Goal: Task Accomplishment & Management: Use online tool/utility

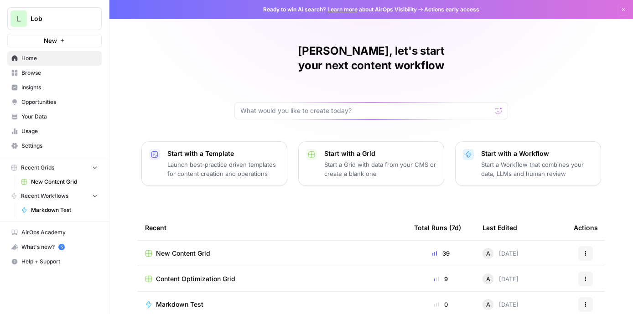
click at [194, 249] on span "New Content Grid" at bounding box center [183, 253] width 54 height 9
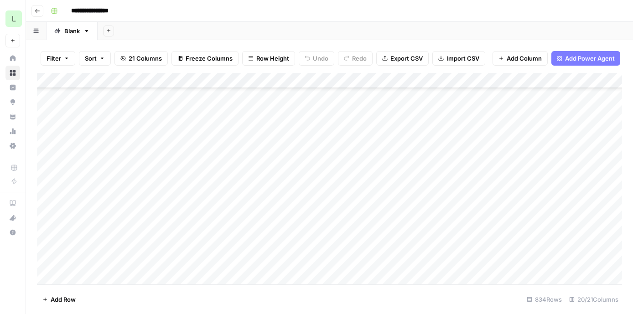
scroll to position [99, 0]
click at [184, 251] on div "Add Column" at bounding box center [330, 179] width 586 height 212
click at [448, 245] on div "Add Column" at bounding box center [330, 179] width 586 height 212
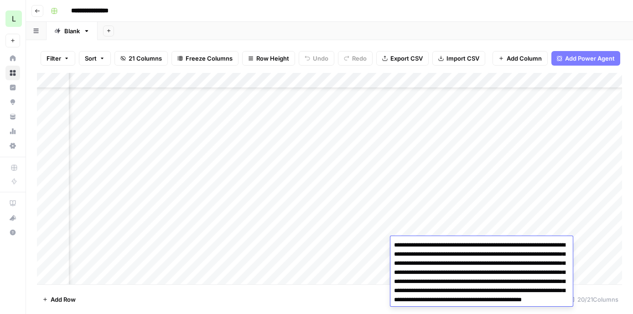
scroll to position [24, 0]
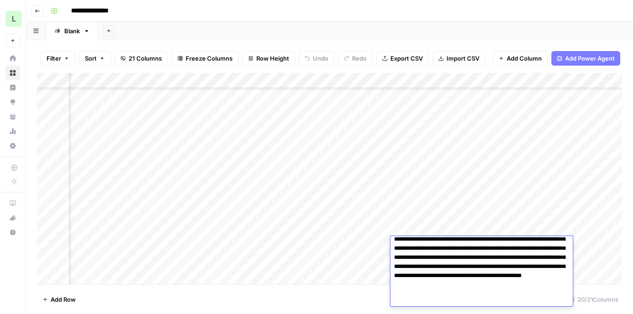
click at [450, 255] on textarea "**********" at bounding box center [482, 262] width 183 height 95
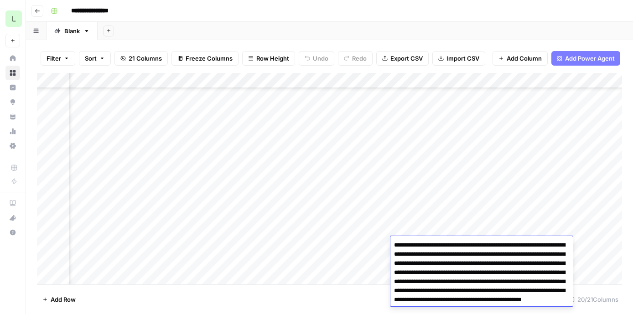
click at [452, 212] on div "Add Column" at bounding box center [330, 179] width 586 height 212
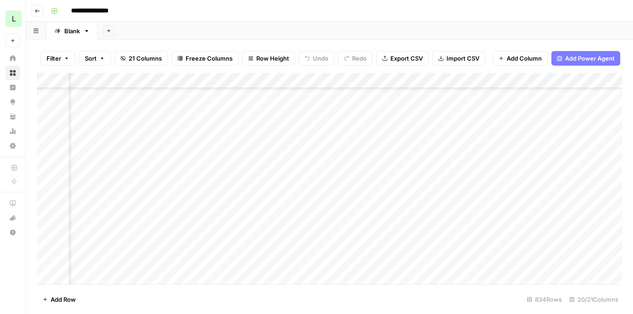
click at [450, 234] on div "Add Column" at bounding box center [330, 179] width 586 height 212
click at [450, 244] on div "Add Column" at bounding box center [330, 179] width 586 height 212
click at [263, 245] on div "Add Column" at bounding box center [330, 179] width 586 height 212
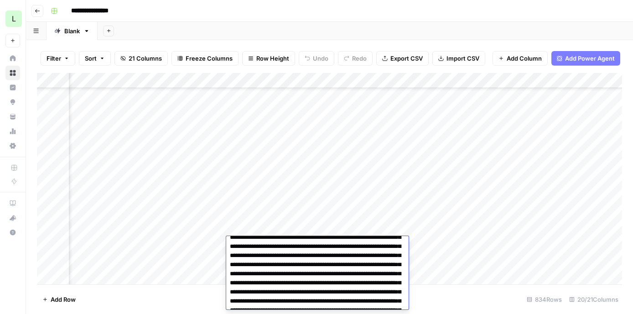
scroll to position [737, 0]
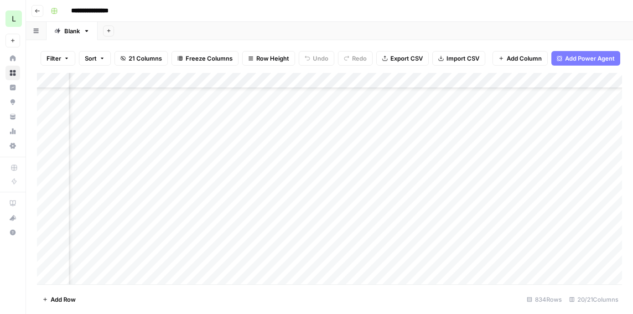
click at [277, 227] on div "Add Column" at bounding box center [330, 179] width 586 height 212
click at [345, 229] on div "Add Column" at bounding box center [330, 179] width 586 height 212
click at [503, 244] on div "Add Column" at bounding box center [330, 179] width 586 height 212
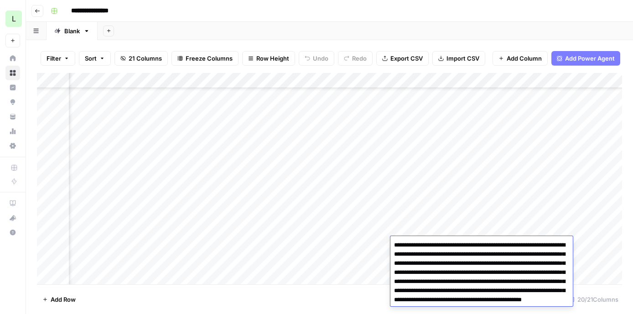
scroll to position [24, 0]
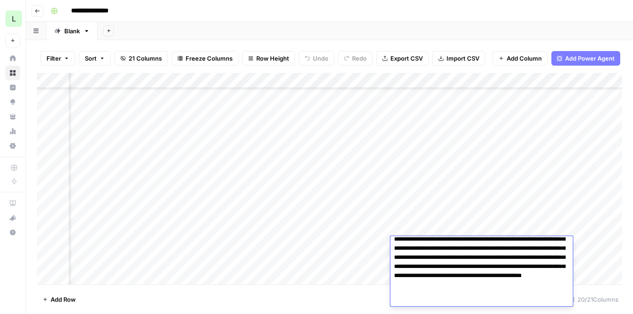
click at [503, 244] on textarea "**********" at bounding box center [482, 262] width 183 height 95
click at [492, 258] on textarea "**********" at bounding box center [482, 262] width 183 height 95
click at [485, 232] on div "Add Column" at bounding box center [330, 179] width 586 height 212
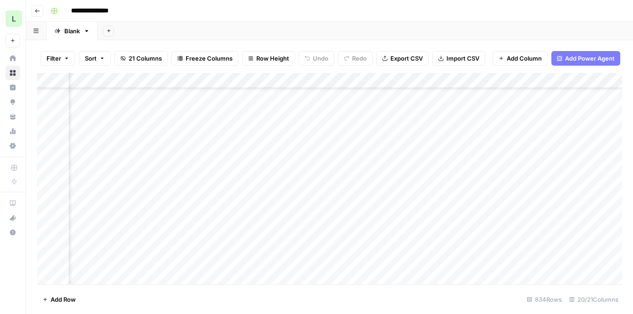
click at [484, 246] on div "Add Column" at bounding box center [330, 179] width 586 height 212
click at [260, 243] on div "Add Column" at bounding box center [330, 179] width 586 height 212
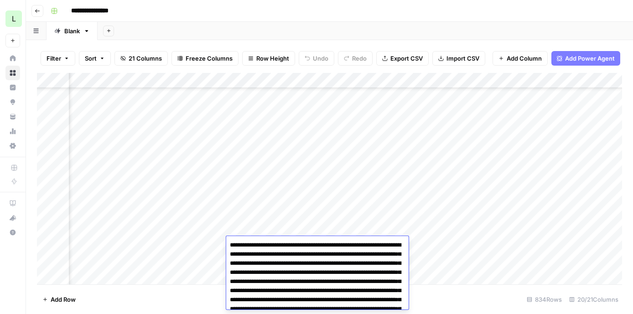
scroll to position [55000, 0]
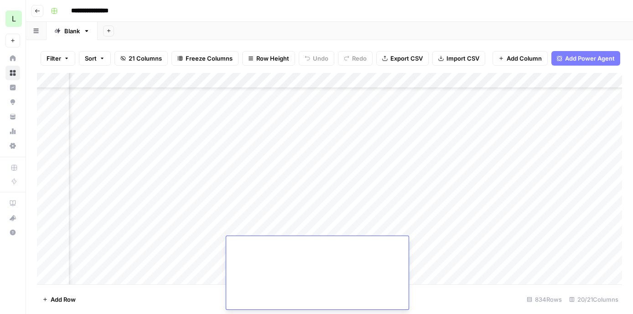
click at [275, 230] on div "Add Column" at bounding box center [330, 179] width 586 height 212
click at [275, 241] on div "Add Column" at bounding box center [330, 179] width 586 height 212
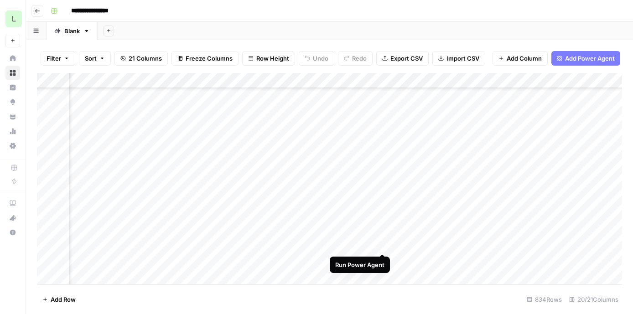
click at [382, 243] on div "Add Column" at bounding box center [330, 179] width 586 height 212
click at [351, 246] on div "Add Column" at bounding box center [330, 179] width 586 height 212
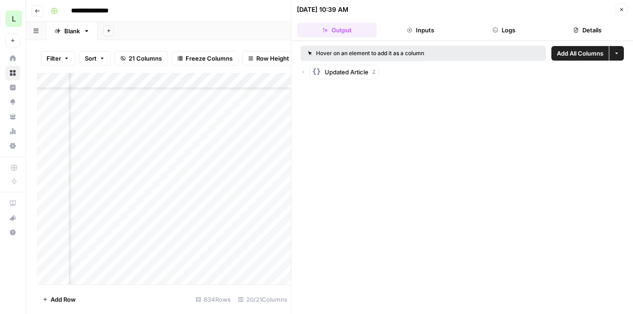
click at [622, 7] on icon "button" at bounding box center [621, 9] width 5 height 5
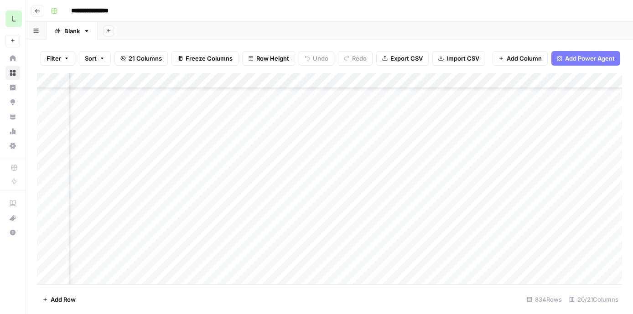
click at [254, 249] on div "Add Column" at bounding box center [330, 179] width 586 height 212
click at [255, 248] on div "Add Column" at bounding box center [330, 179] width 586 height 212
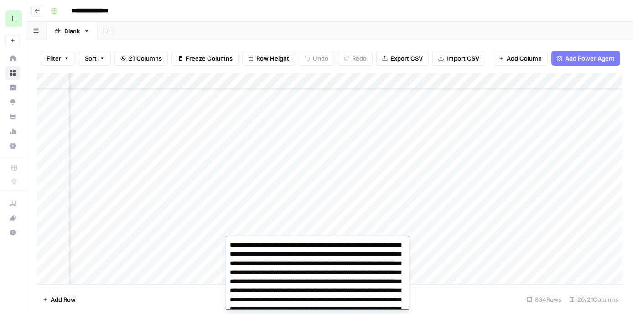
click at [276, 229] on div "Add Column" at bounding box center [330, 179] width 586 height 212
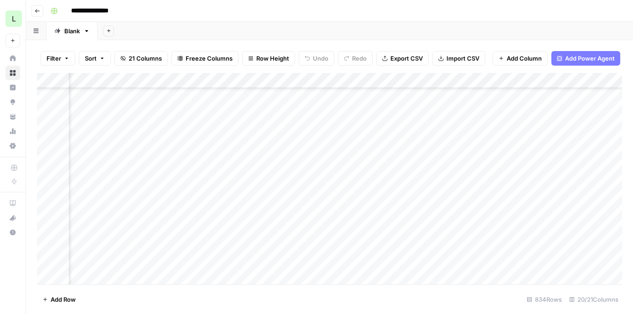
click at [274, 242] on div "Add Column" at bounding box center [330, 179] width 586 height 212
click at [442, 245] on div "Add Column" at bounding box center [330, 179] width 586 height 212
click at [442, 245] on div at bounding box center [466, 244] width 150 height 17
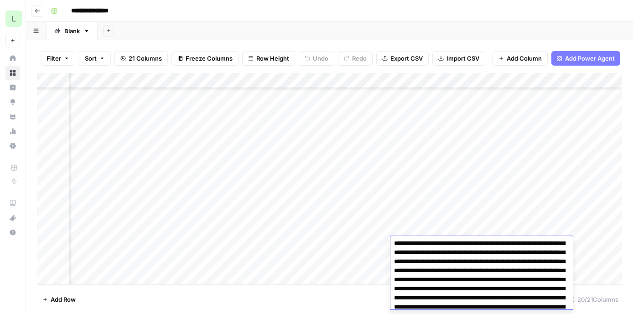
scroll to position [247, 0]
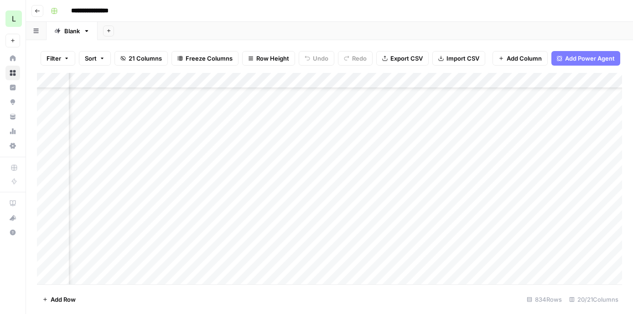
click at [455, 230] on div "Add Column" at bounding box center [330, 179] width 586 height 212
click at [454, 245] on div "Add Column" at bounding box center [330, 179] width 586 height 212
click at [532, 244] on div "Add Column" at bounding box center [330, 179] width 586 height 212
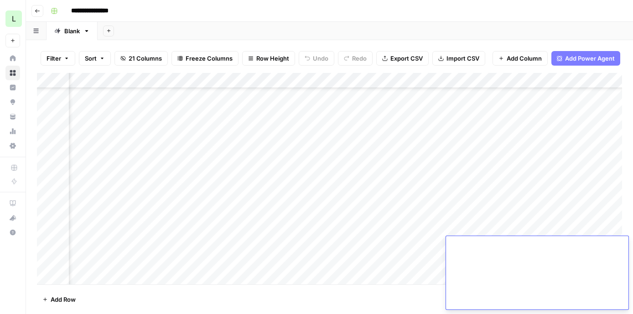
scroll to position [54536, 0]
click at [534, 215] on div "Add Column" at bounding box center [330, 179] width 586 height 212
